Goal: Information Seeking & Learning: Check status

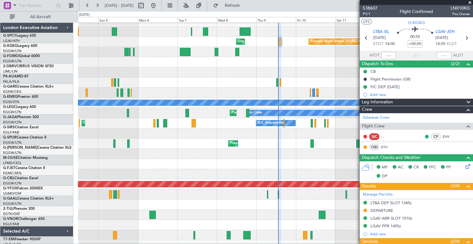
scroll to position [111, 0]
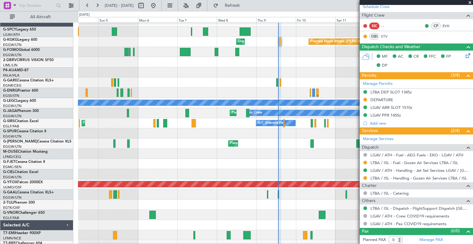
click at [471, 2] on span at bounding box center [470, 3] width 6 height 6
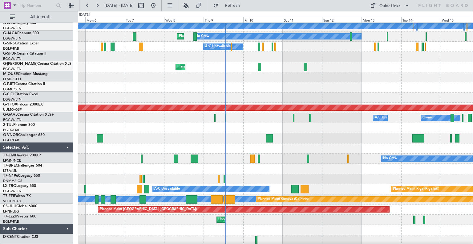
scroll to position [82, 0]
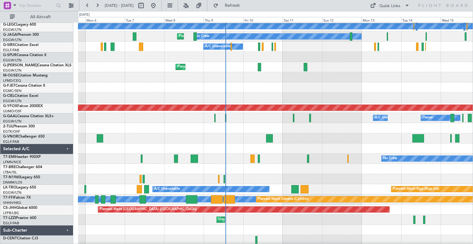
click at [329, 186] on div "A/C Unavailable Planned Maint Riga (Riga Intl)" at bounding box center [275, 189] width 395 height 10
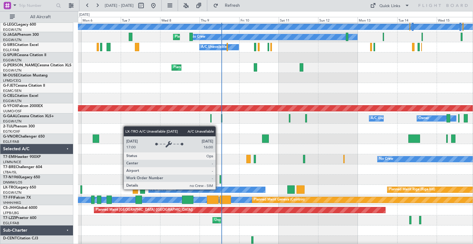
click at [219, 189] on div "A/C Unavailable" at bounding box center [207, 190] width 117 height 6
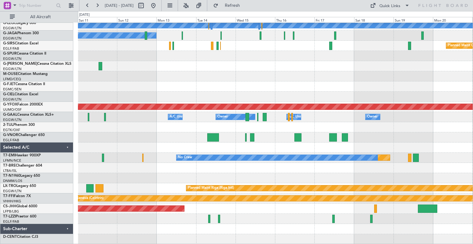
click at [185, 174] on div at bounding box center [275, 178] width 395 height 10
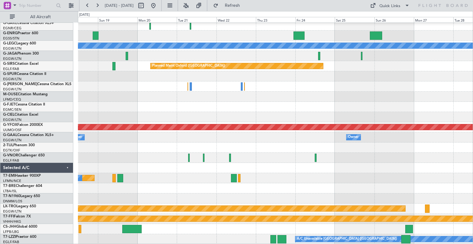
click at [210, 182] on div "Planned Maint London (Stansted) A/C Unavailable London (Luton) Planned Maint Ox…" at bounding box center [275, 101] width 395 height 285
